Goal: Task Accomplishment & Management: Manage account settings

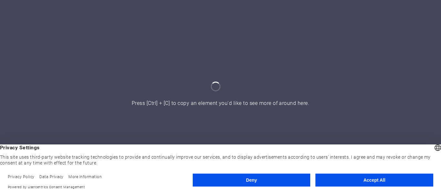
click at [363, 180] on button "Accept All" at bounding box center [375, 179] width 118 height 13
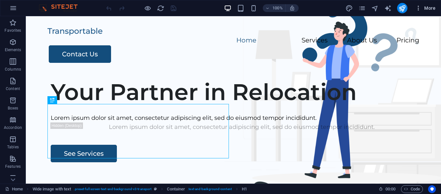
click at [431, 12] on button "More" at bounding box center [426, 8] width 26 height 10
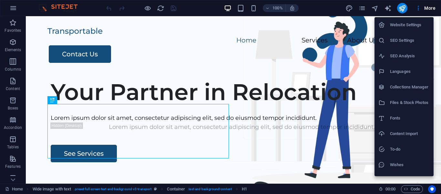
click at [407, 73] on h6 "Languages" at bounding box center [410, 72] width 40 height 8
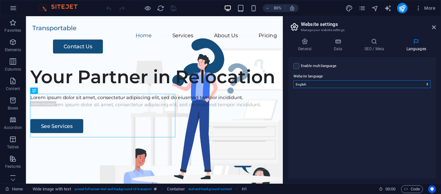
click at [404, 82] on select "Abkhazian Afar Afrikaans Akan Albanian Amharic Arabic Aragonese Armenian Assame…" at bounding box center [362, 84] width 137 height 8
select select "148"
click at [294, 80] on select "Abkhazian Afar Afrikaans Akan Albanian Amharic Arabic Aragonese Armenian Assame…" at bounding box center [362, 84] width 137 height 8
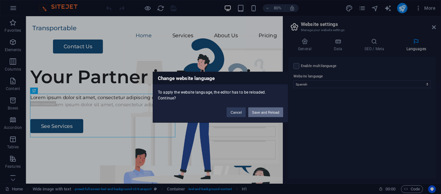
click at [271, 111] on button "Save and Reload" at bounding box center [266, 112] width 35 height 10
checkbox input "false"
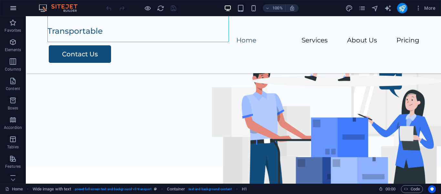
click at [16, 8] on icon "button" at bounding box center [13, 8] width 8 height 8
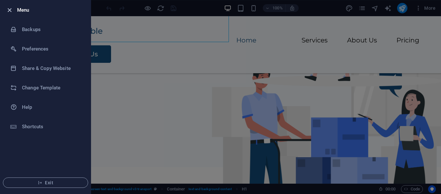
click at [9, 10] on icon "button" at bounding box center [9, 9] width 7 height 7
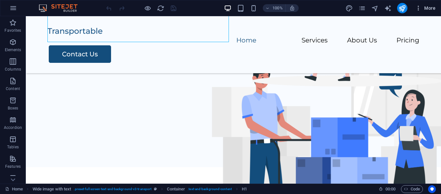
click at [429, 6] on span "More" at bounding box center [426, 8] width 20 height 6
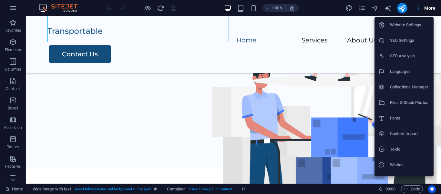
click at [365, 10] on div at bounding box center [220, 97] width 441 height 194
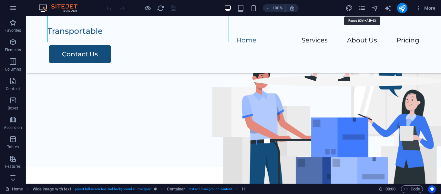
click at [365, 9] on icon "pages" at bounding box center [362, 8] width 7 height 7
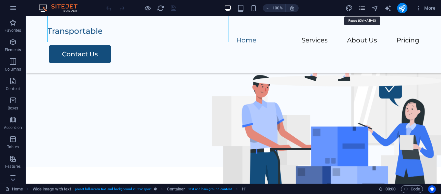
scroll to position [102, 0]
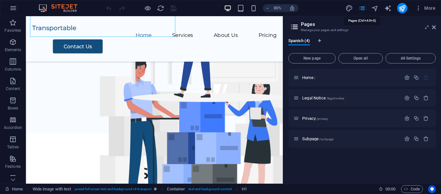
click at [365, 9] on icon "pages" at bounding box center [362, 8] width 7 height 7
click at [376, 10] on icon "navigator" at bounding box center [375, 8] width 7 height 7
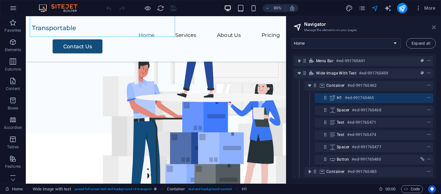
click at [433, 28] on icon at bounding box center [434, 27] width 4 height 5
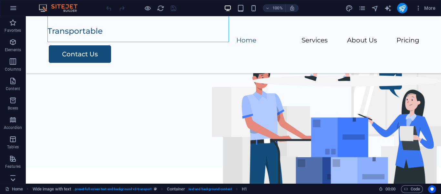
click at [13, 180] on icon at bounding box center [13, 179] width 5 height 3
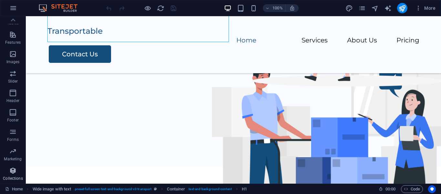
click at [14, 173] on icon "button" at bounding box center [13, 170] width 8 height 8
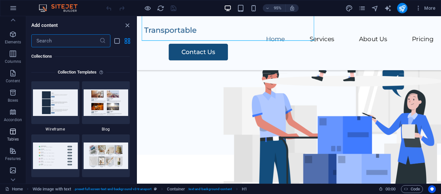
scroll to position [0, 0]
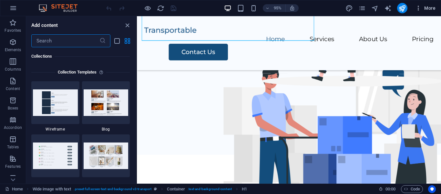
click at [417, 9] on icon "button" at bounding box center [419, 8] width 6 height 6
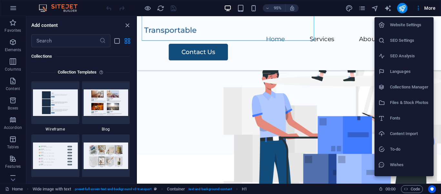
click at [416, 23] on h6 "Website Settings" at bounding box center [410, 25] width 40 height 8
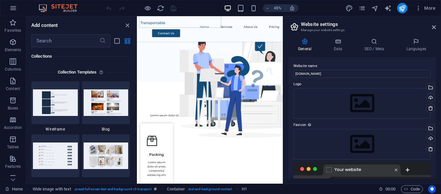
click at [396, 169] on div at bounding box center [362, 175] width 137 height 26
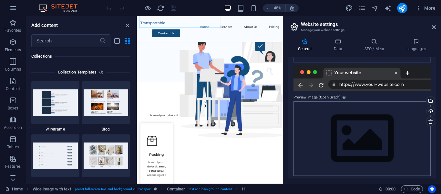
scroll to position [99, 0]
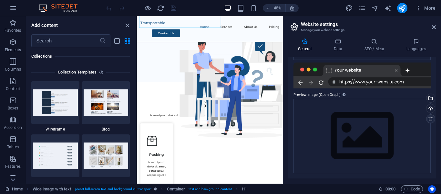
click at [430, 121] on icon at bounding box center [431, 118] width 5 height 5
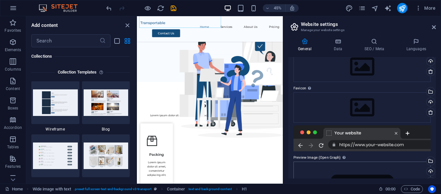
scroll to position [35, 0]
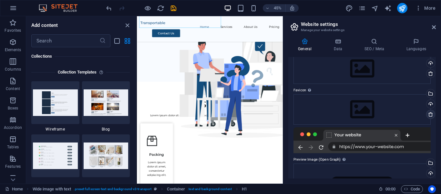
click at [429, 116] on icon at bounding box center [431, 113] width 5 height 5
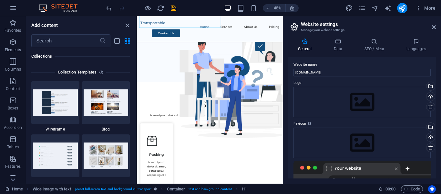
scroll to position [0, 0]
click at [340, 41] on icon at bounding box center [338, 41] width 28 height 6
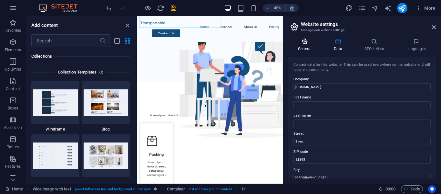
click at [308, 45] on h4 "General" at bounding box center [307, 45] width 36 height 14
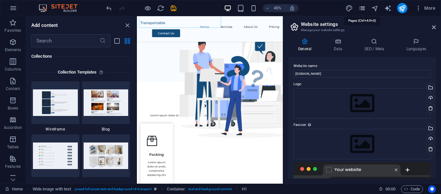
click at [363, 8] on icon "pages" at bounding box center [362, 8] width 7 height 7
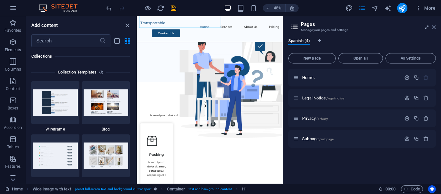
click at [434, 26] on icon at bounding box center [434, 27] width 4 height 5
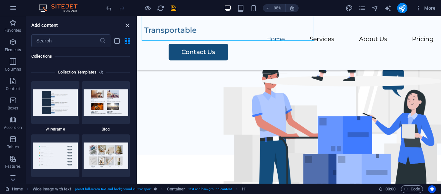
click at [129, 24] on icon "close panel" at bounding box center [127, 25] width 7 height 7
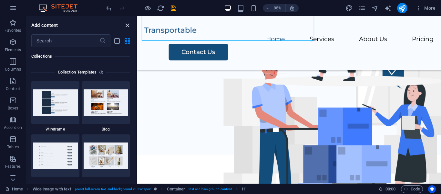
scroll to position [97, 0]
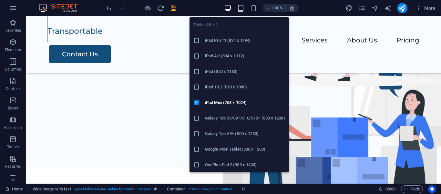
click at [244, 9] on icon "button" at bounding box center [240, 8] width 7 height 7
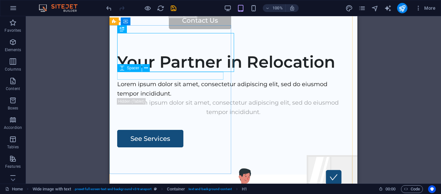
scroll to position [0, 0]
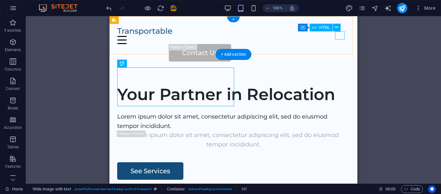
click at [342, 39] on div "Menu" at bounding box center [233, 40] width 233 height 8
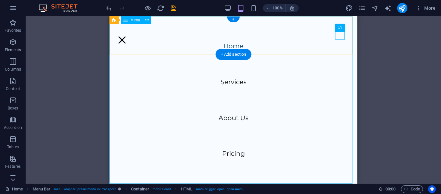
click at [240, 45] on nav "Home Services About Us Pricing" at bounding box center [234, 99] width 248 height 167
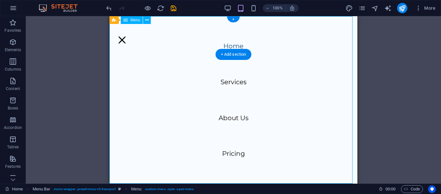
click at [231, 46] on nav "Home Services About Us Pricing" at bounding box center [234, 99] width 248 height 167
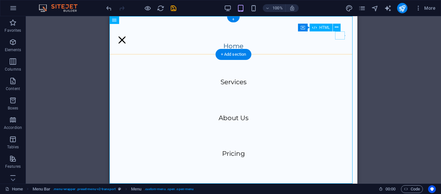
click at [127, 36] on div "Menu" at bounding box center [122, 40] width 10 height 8
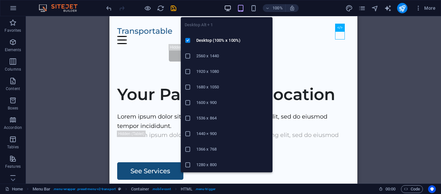
click at [232, 9] on icon "button" at bounding box center [227, 8] width 7 height 7
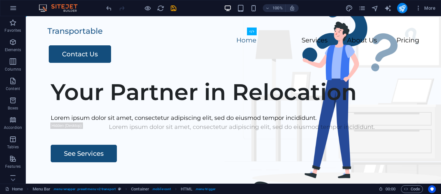
click at [70, 8] on img at bounding box center [61, 8] width 48 height 8
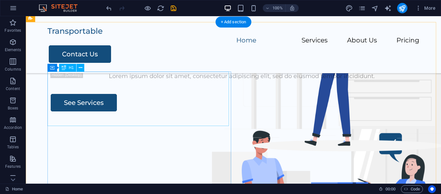
scroll to position [97, 0]
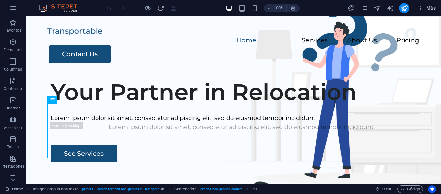
click at [432, 7] on span "Más" at bounding box center [427, 8] width 18 height 6
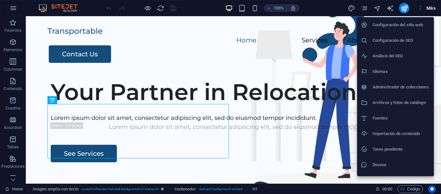
scroll to position [12, 0]
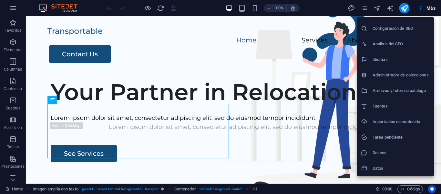
click at [398, 136] on h6 "Tarea pendiente" at bounding box center [402, 137] width 58 height 8
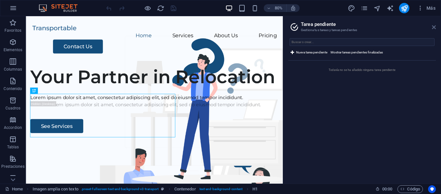
click at [435, 26] on icon at bounding box center [434, 27] width 4 height 5
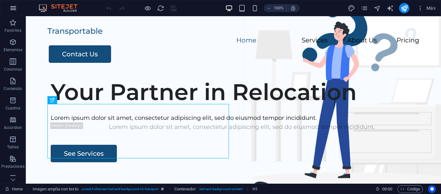
click at [15, 6] on icon "button" at bounding box center [13, 8] width 8 height 8
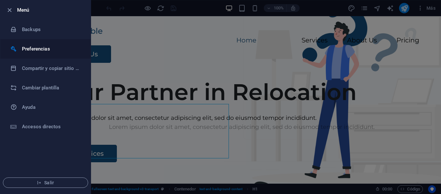
click at [47, 48] on h6 "Preferencias" at bounding box center [52, 49] width 60 height 8
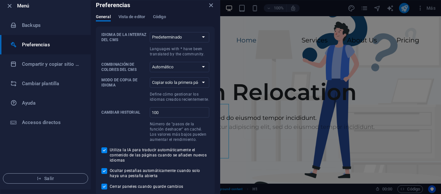
scroll to position [5, 0]
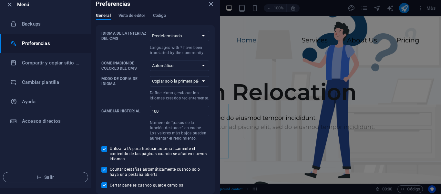
click at [131, 12] on div "Preferencias" at bounding box center [155, 4] width 129 height 18
click at [130, 14] on span "Vista de editor" at bounding box center [132, 16] width 27 height 9
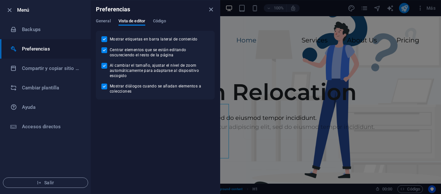
click at [171, 18] on div "General Vista de editor Código" at bounding box center [155, 24] width 119 height 12
click at [165, 21] on span "Código" at bounding box center [159, 21] width 13 height 9
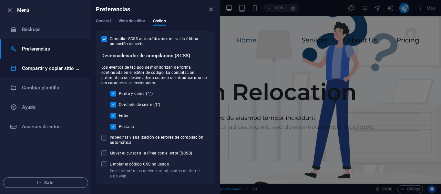
click at [68, 68] on h6 "Compartir y copiar sitio web" at bounding box center [52, 68] width 60 height 8
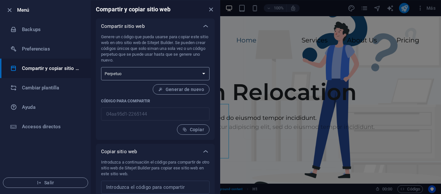
click at [149, 67] on select "Único Perpetuo" at bounding box center [155, 73] width 109 height 13
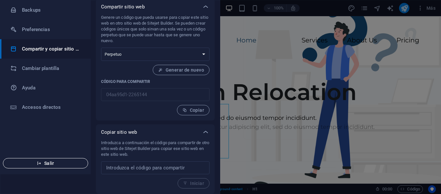
click at [55, 161] on span "Salir" at bounding box center [45, 162] width 74 height 5
